Goal: Information Seeking & Learning: Learn about a topic

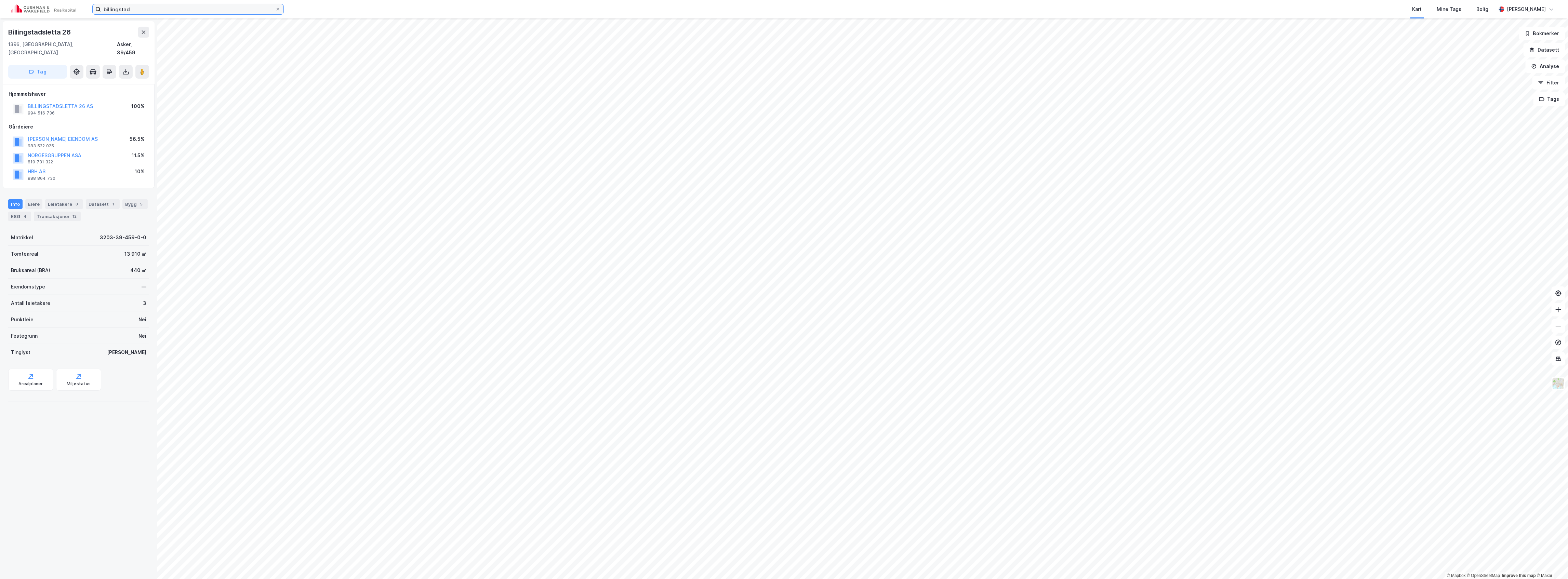
click at [153, 9] on input "billingstad" at bounding box center [188, 9] width 174 height 10
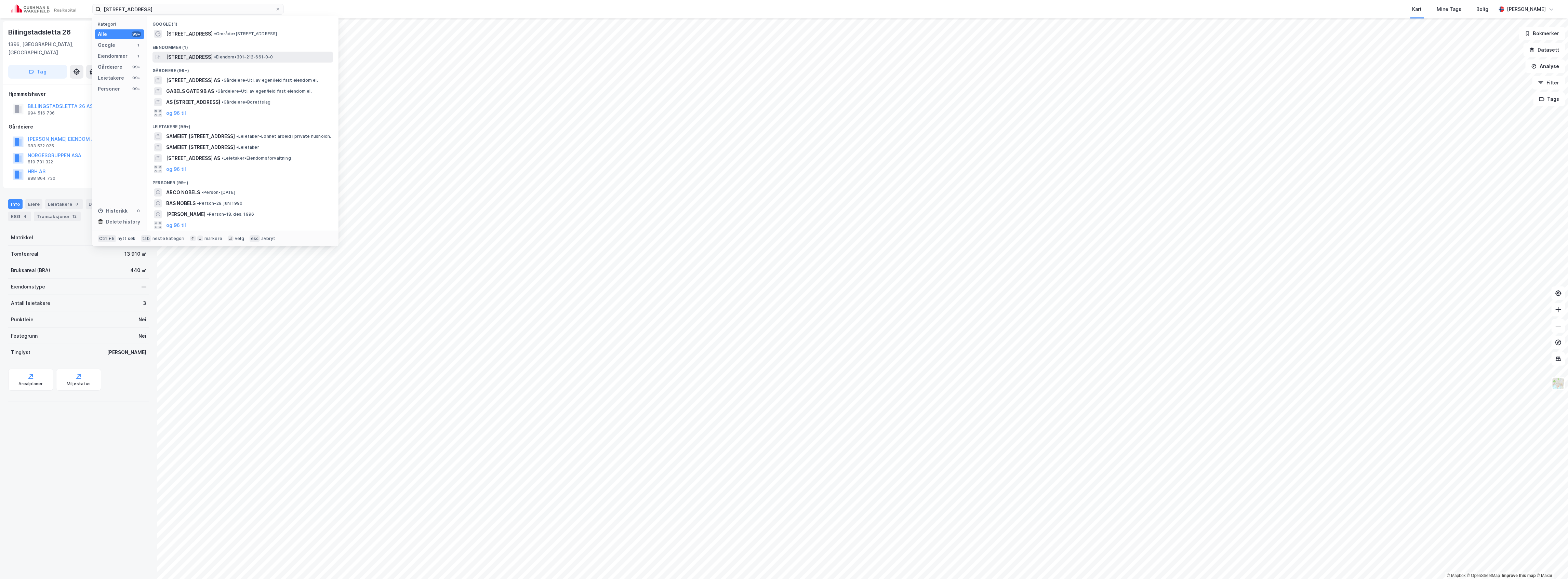
click at [212, 60] on span "[STREET_ADDRESS]" at bounding box center [189, 57] width 46 height 8
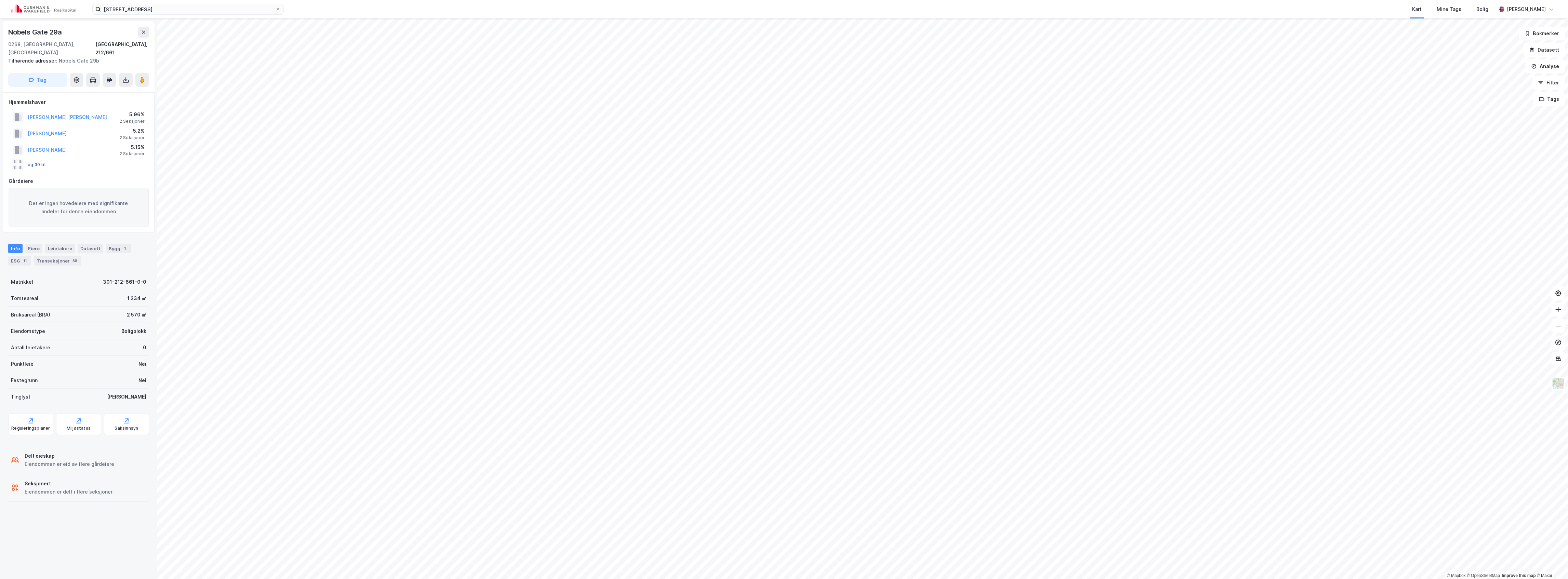
click at [0, 0] on button "og 30 til" at bounding box center [0, 0] width 0 height 0
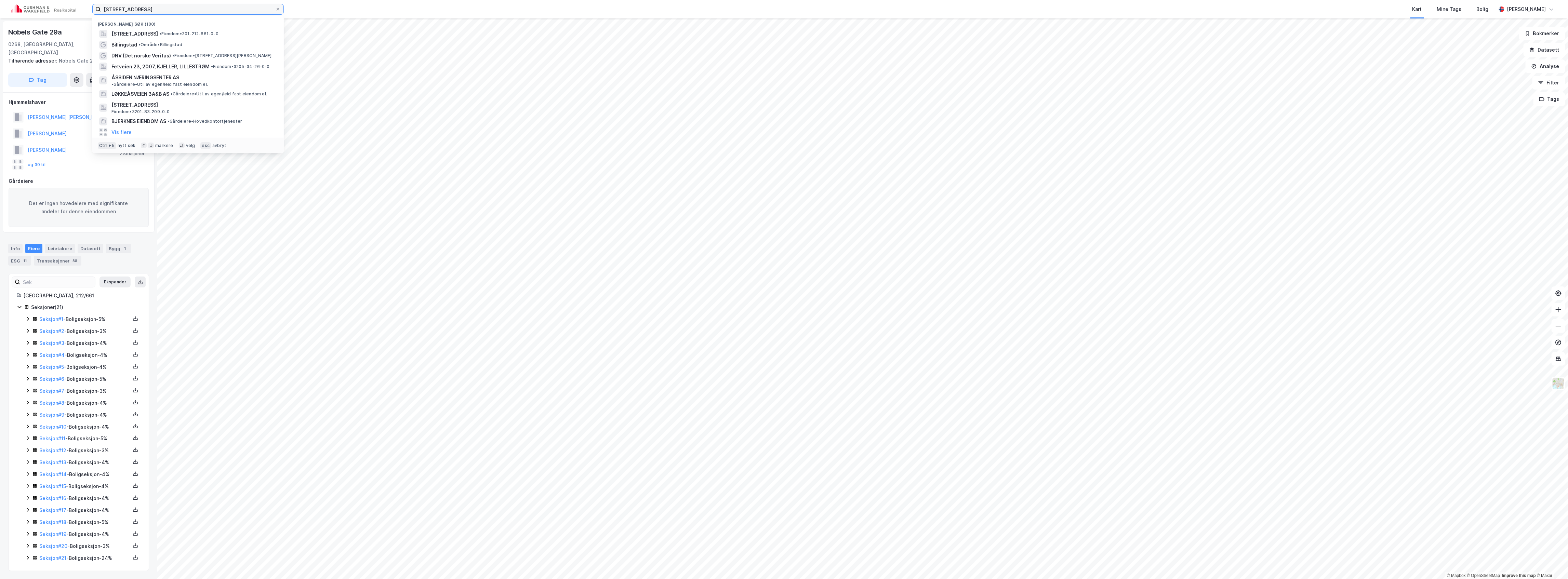
click at [135, 8] on input "[STREET_ADDRESS]" at bounding box center [188, 9] width 174 height 10
click at [135, 7] on input "[STREET_ADDRESS]" at bounding box center [188, 9] width 174 height 10
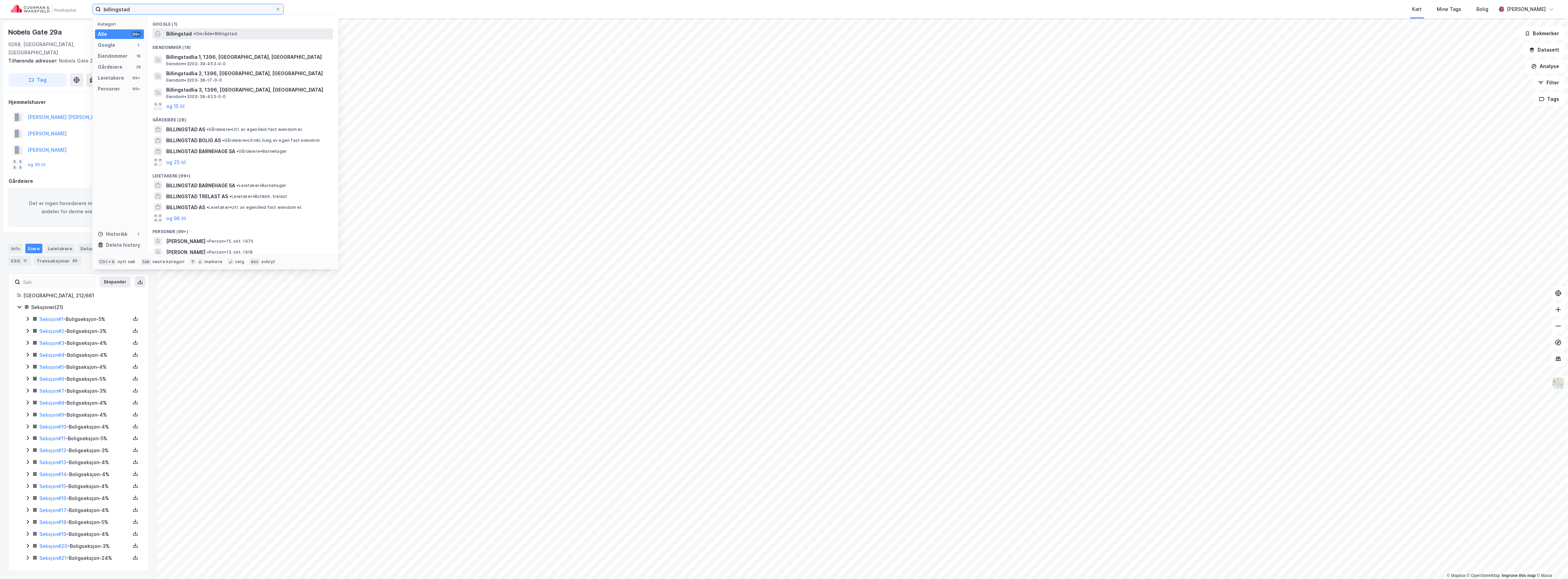
type input "billingstad"
click at [186, 34] on span "Billingstad" at bounding box center [179, 33] width 26 height 8
